Goal: Information Seeking & Learning: Learn about a topic

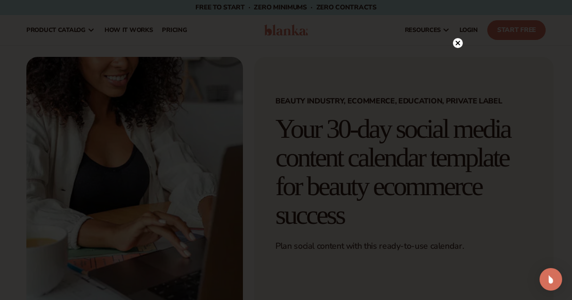
click at [457, 23] on div at bounding box center [286, 150] width 572 height 300
click at [458, 43] on circle at bounding box center [458, 43] width 10 height 10
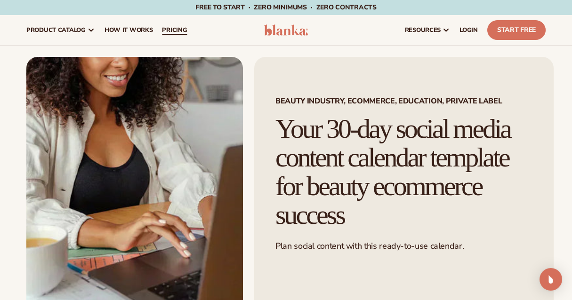
click at [187, 31] on span "pricing" at bounding box center [174, 30] width 25 height 8
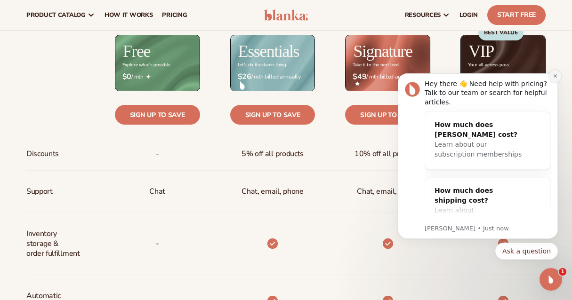
click at [551, 75] on button "Dismiss notification" at bounding box center [555, 76] width 12 height 12
